Goal: Transaction & Acquisition: Register for event/course

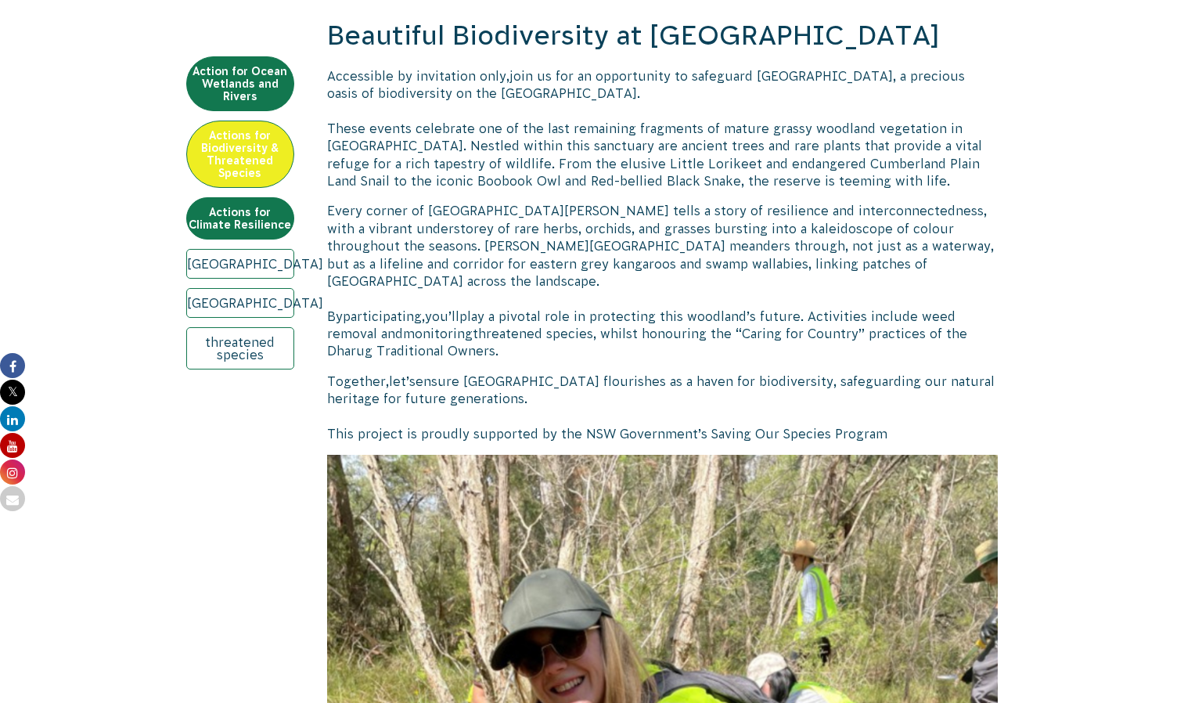
scroll to position [561, 0]
click at [256, 264] on link "NSW" at bounding box center [240, 263] width 108 height 30
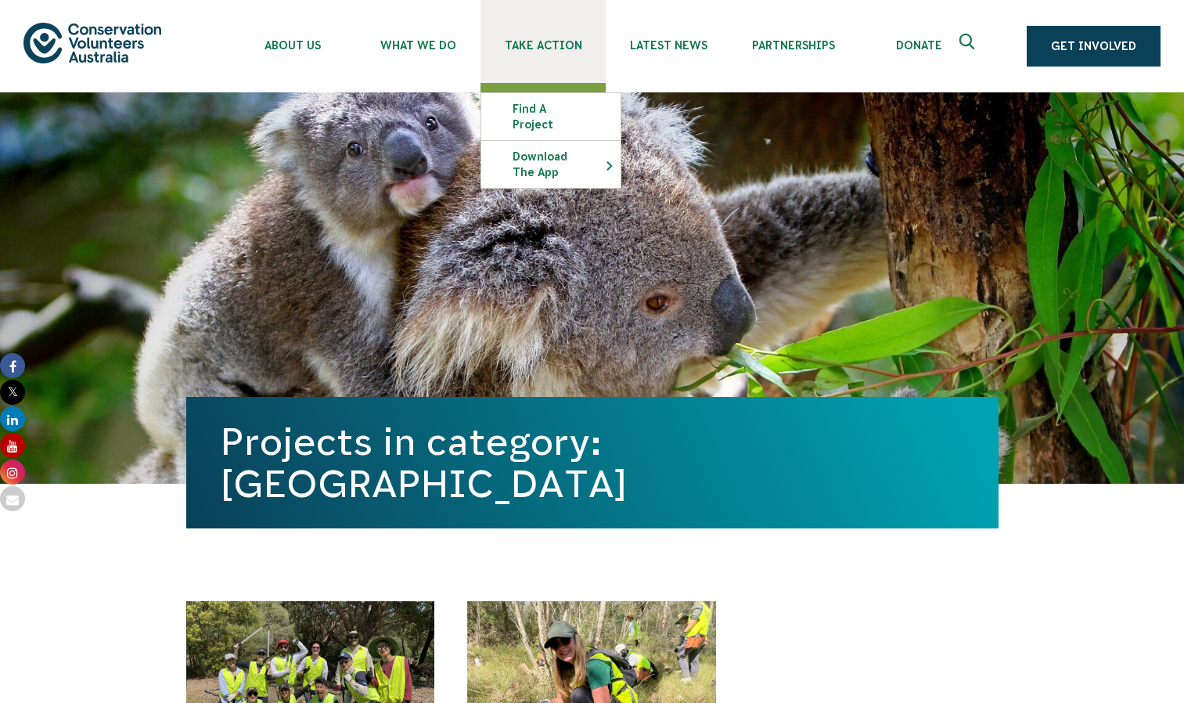
click at [562, 50] on span "Take Action" at bounding box center [542, 45] width 125 height 13
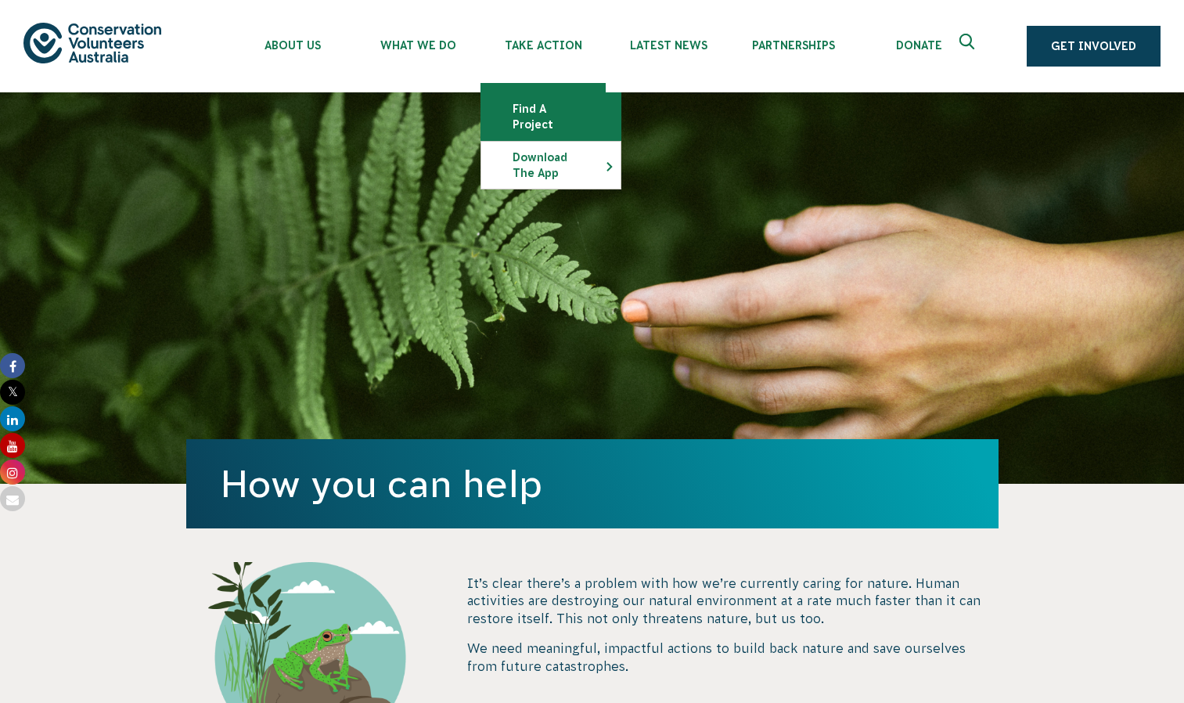
click at [518, 106] on link "Find a project" at bounding box center [550, 116] width 139 height 47
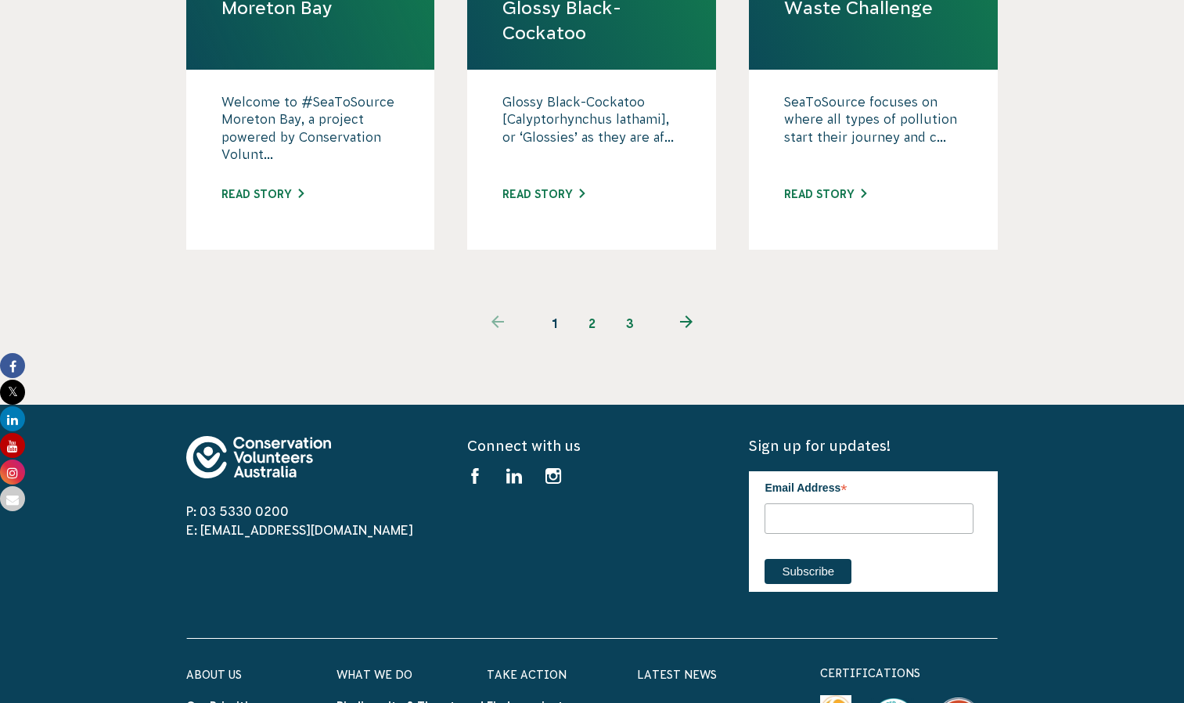
scroll to position [1729, 0]
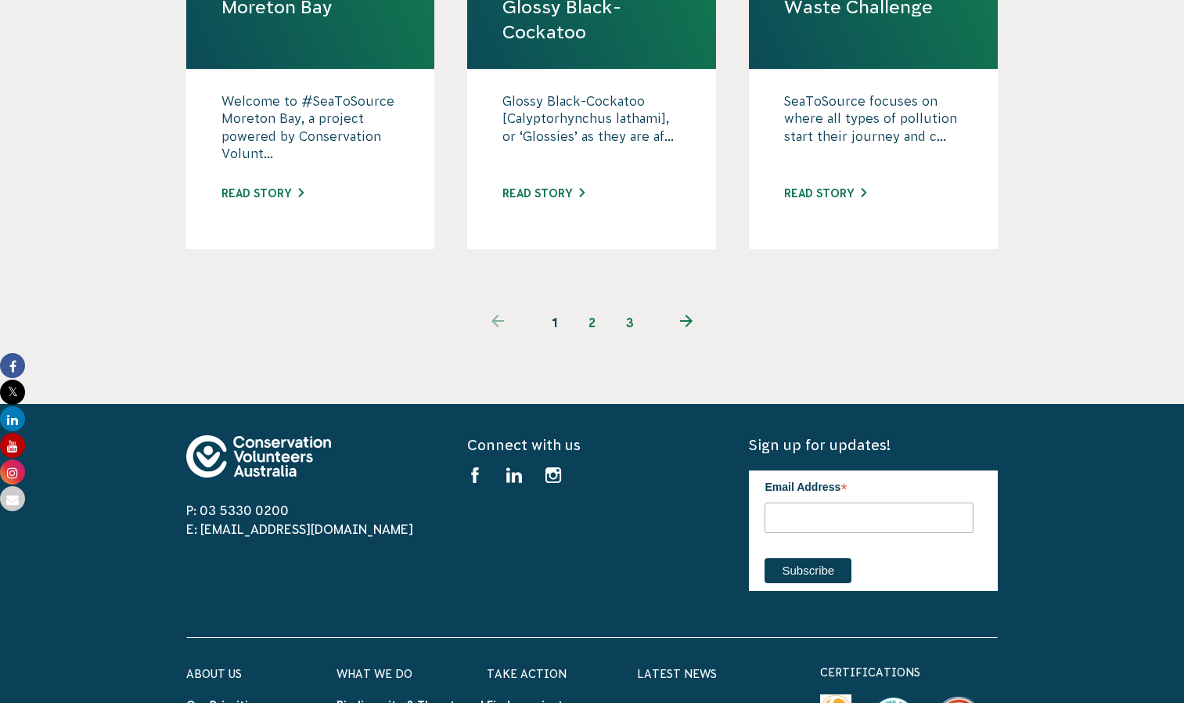
click at [625, 663] on h6 "Take Action" at bounding box center [562, 673] width 150 height 20
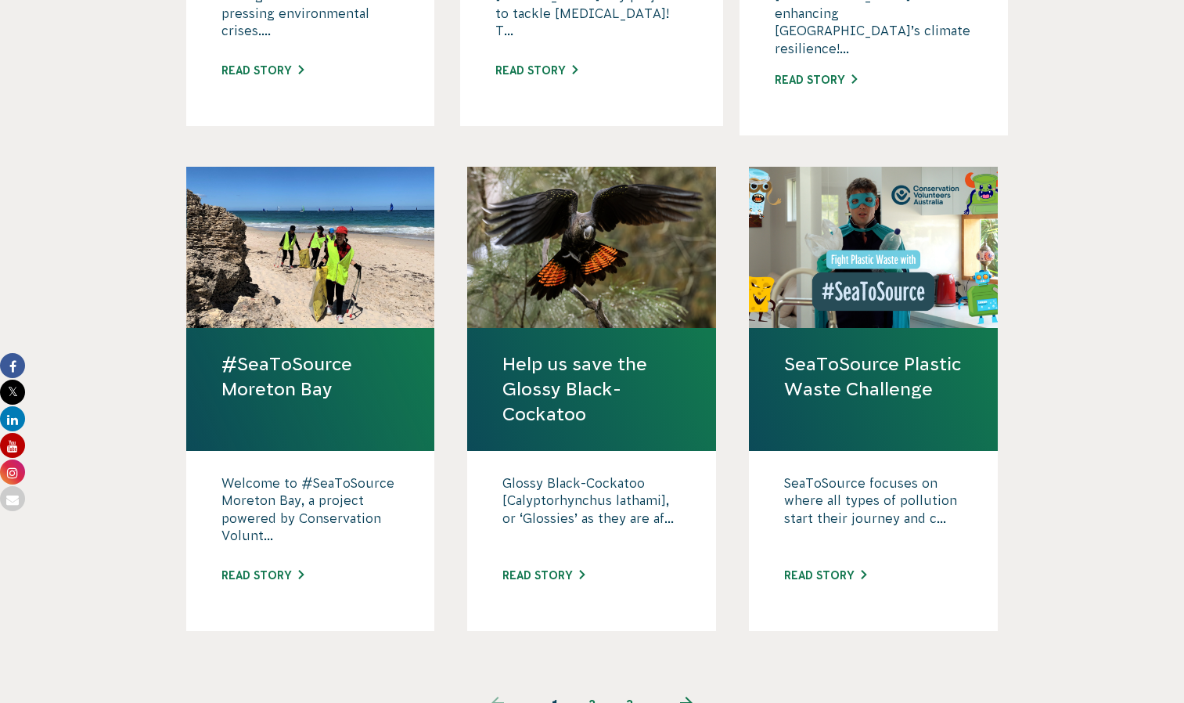
scroll to position [1307, 0]
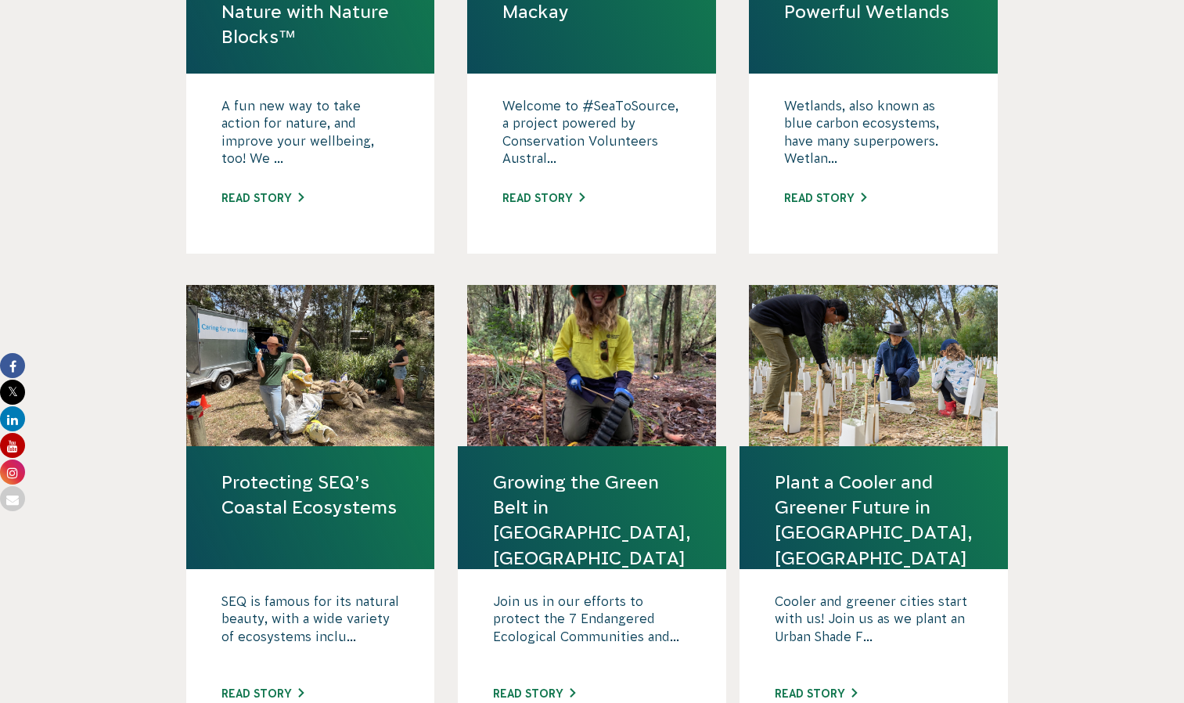
scroll to position [725, 0]
click at [586, 469] on link "Growing the Green Belt in [GEOGRAPHIC_DATA], [GEOGRAPHIC_DATA]" at bounding box center [592, 519] width 198 height 101
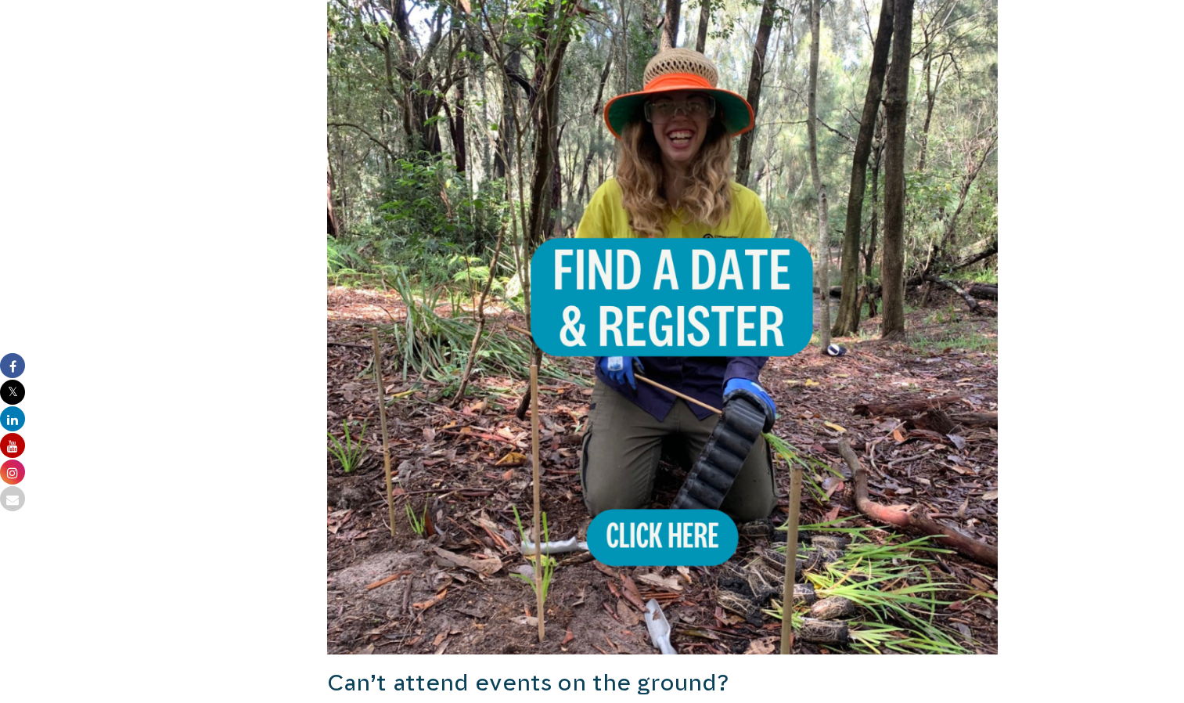
scroll to position [935, 0]
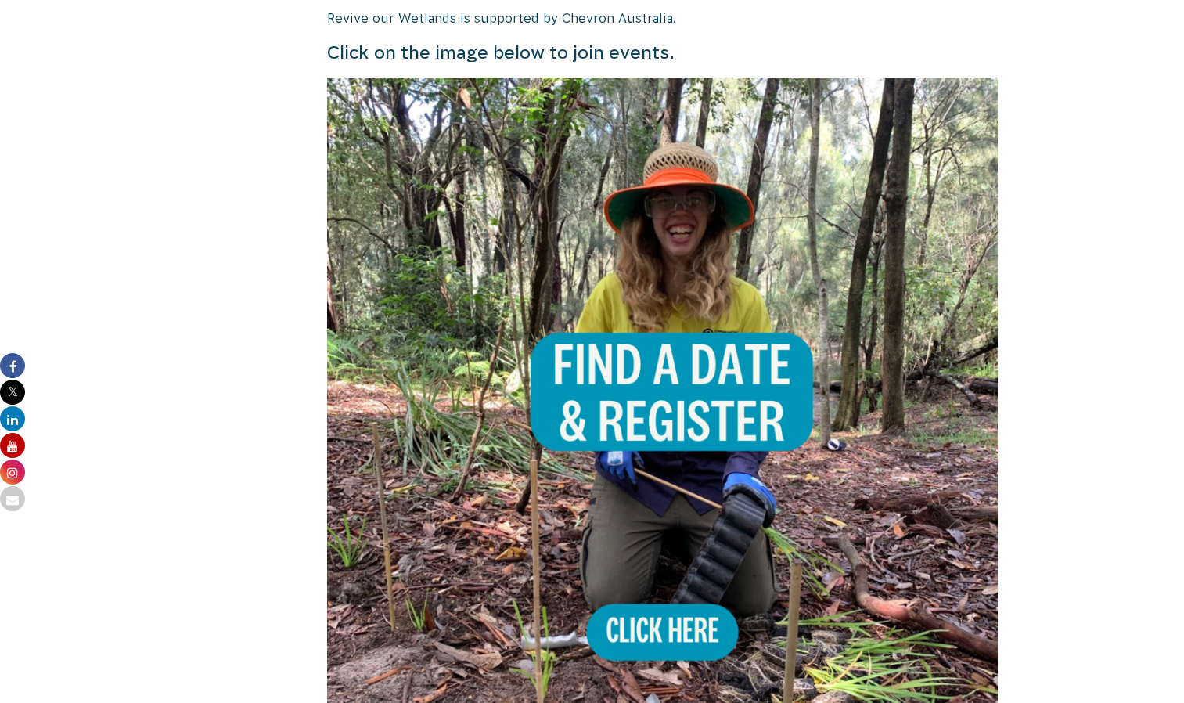
drag, startPoint x: 706, startPoint y: 488, endPoint x: 624, endPoint y: 394, distance: 124.8
click at [624, 394] on img at bounding box center [662, 412] width 671 height 671
